Goal: Information Seeking & Learning: Check status

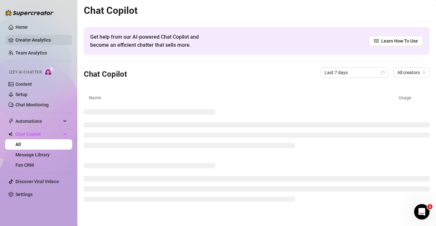
click at [27, 40] on link "Creator Analytics" at bounding box center [41, 40] width 52 height 10
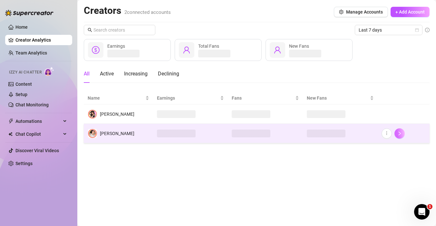
click at [396, 129] on button "button" at bounding box center [399, 133] width 10 height 10
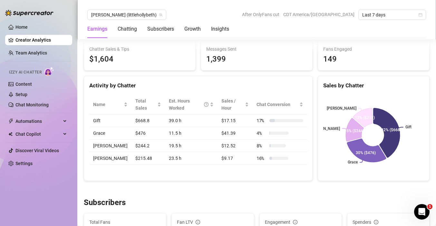
scroll to position [230, 0]
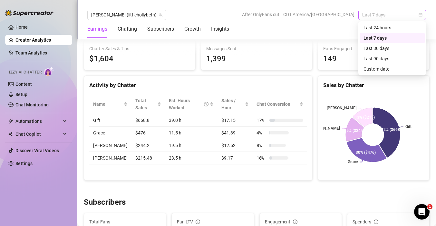
click at [393, 18] on span "Last 7 days" at bounding box center [392, 15] width 60 height 10
click at [381, 49] on div "Last 30 days" at bounding box center [391, 48] width 57 height 7
